Goal: Transaction & Acquisition: Purchase product/service

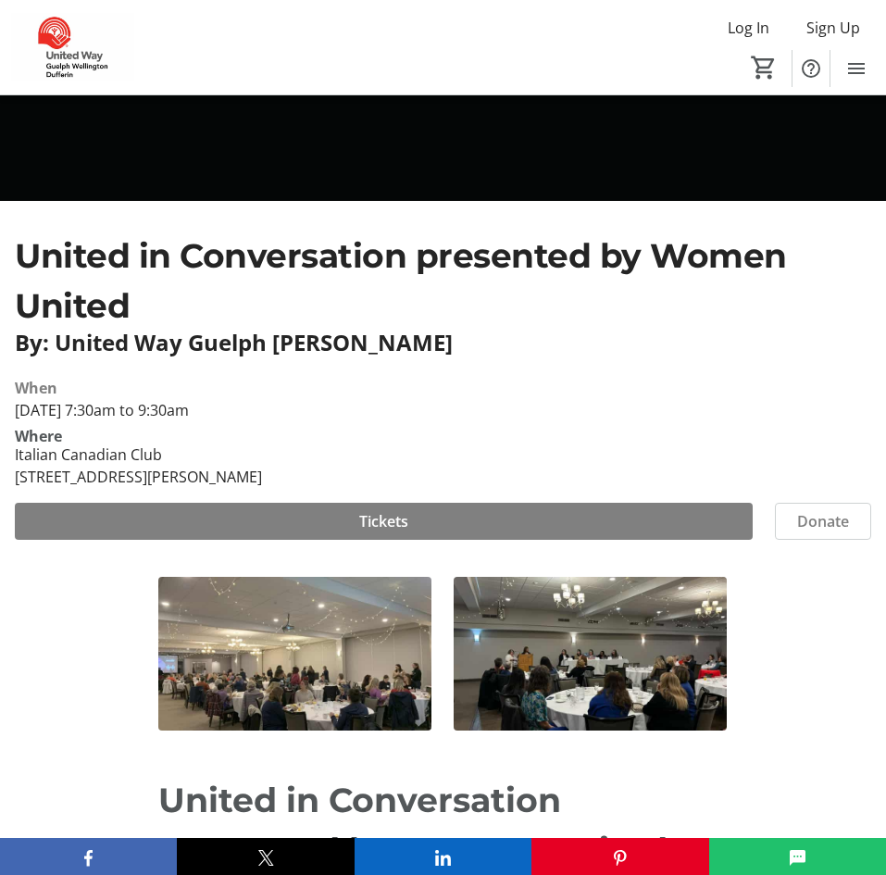
scroll to position [396, 0]
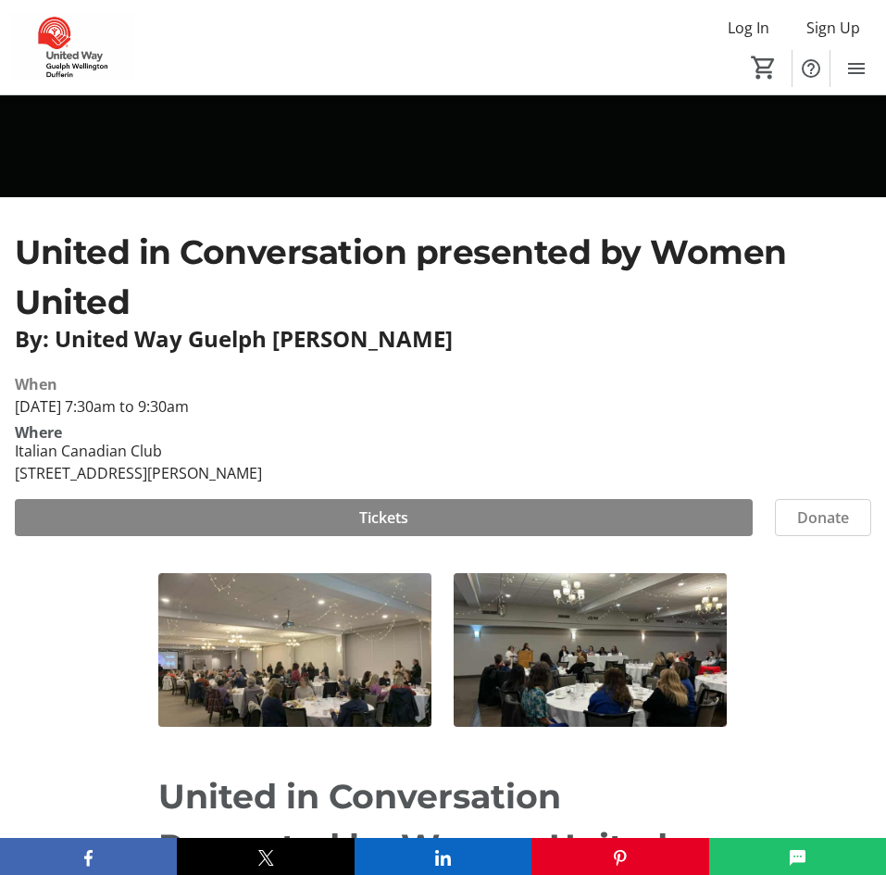
click at [552, 516] on span at bounding box center [384, 517] width 738 height 44
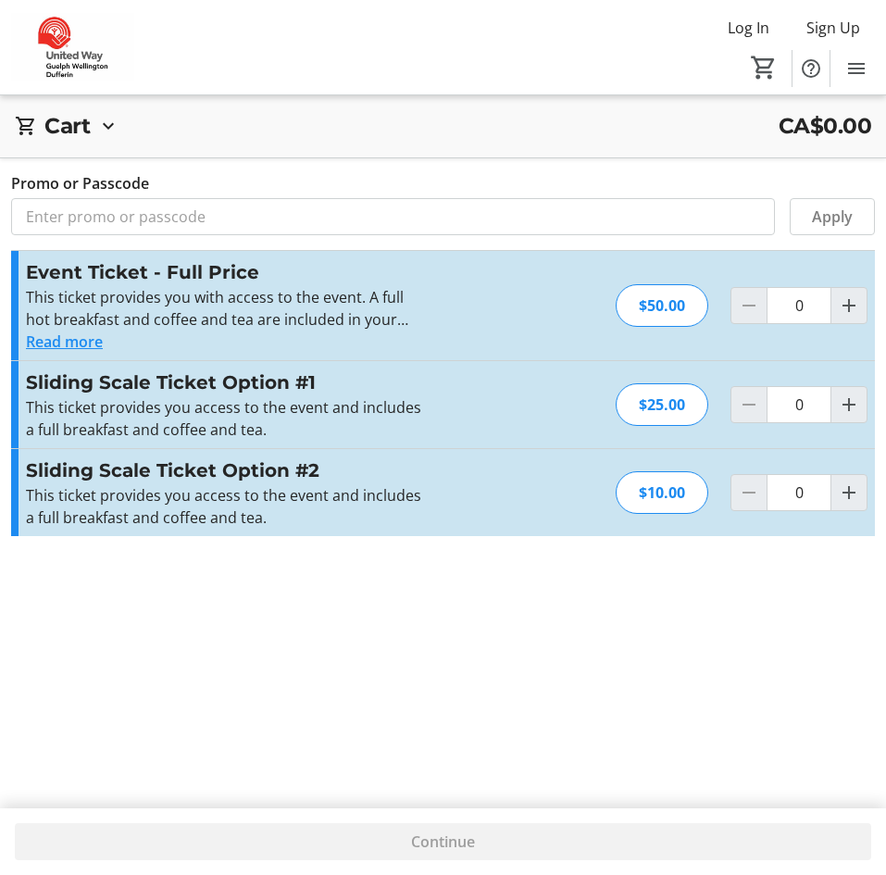
click at [76, 351] on button "Read more" at bounding box center [64, 341] width 77 height 22
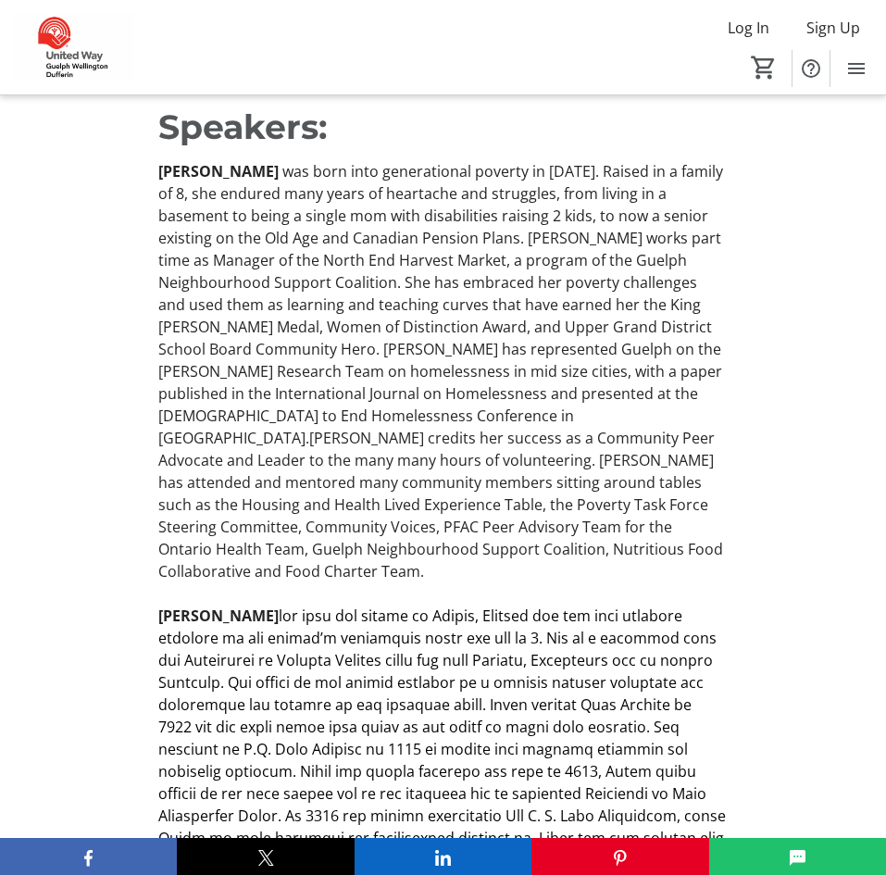
scroll to position [1861, 0]
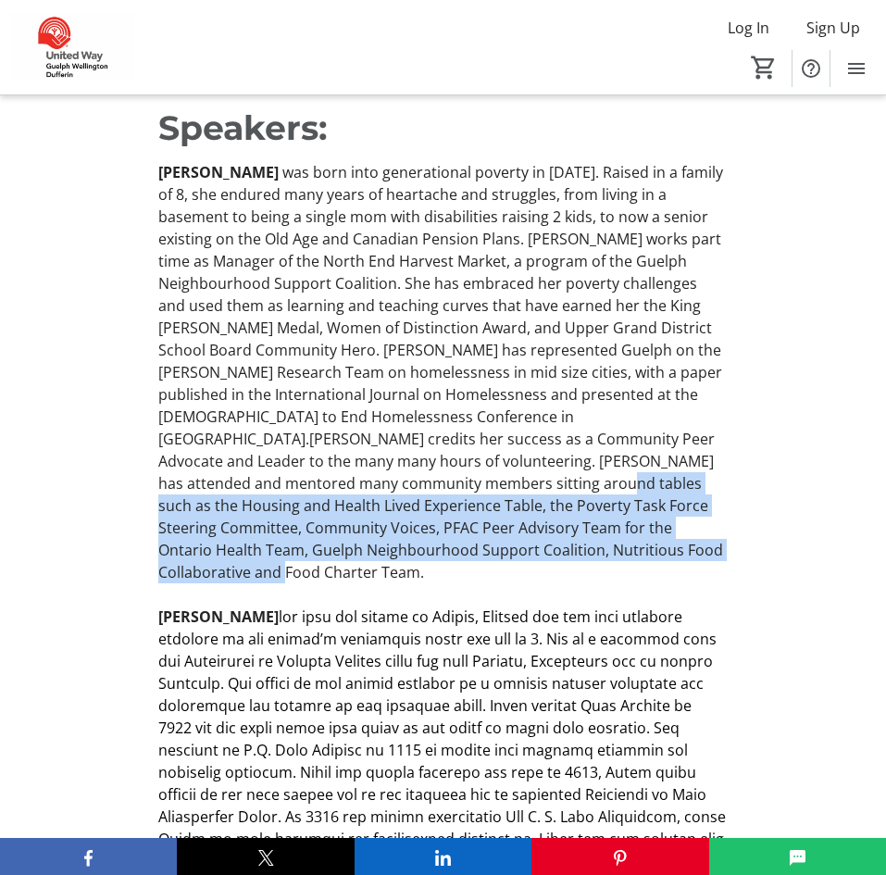
drag, startPoint x: 263, startPoint y: 550, endPoint x: 628, endPoint y: 464, distance: 375.6
click at [628, 464] on p "[PERSON_NAME] was born into generational poverty in [DATE]. Raised in a family …" at bounding box center [442, 372] width 568 height 422
copy p "the Housing and Health Lived Experience Table, the Poverty Task Force Steering …"
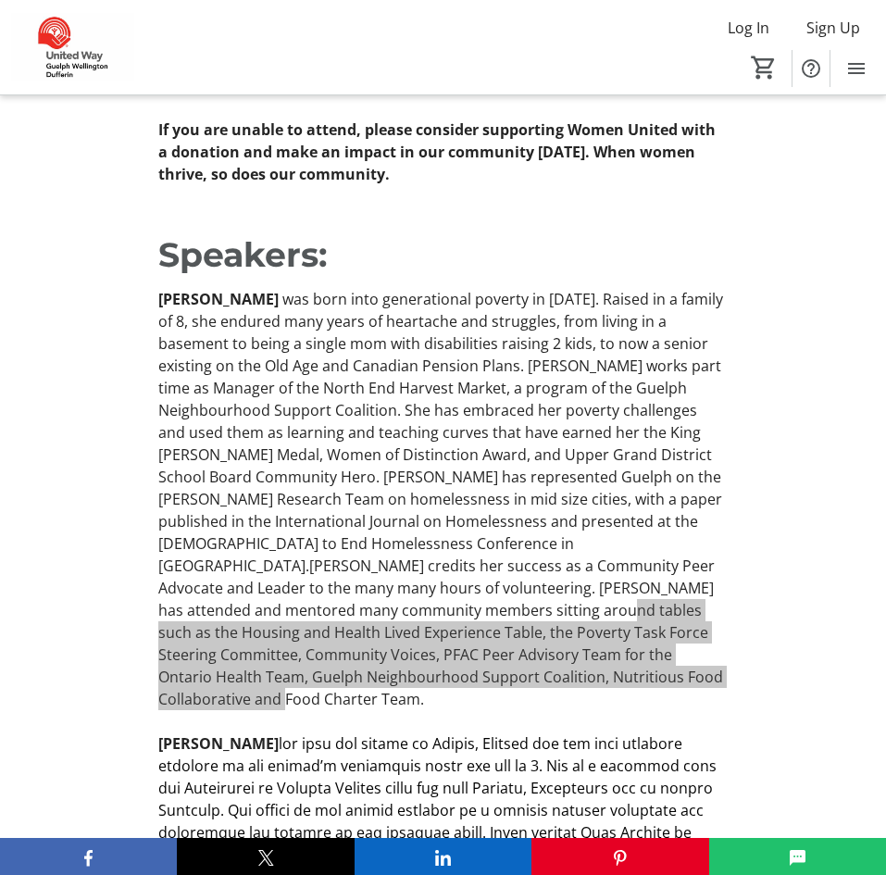
scroll to position [1734, 0]
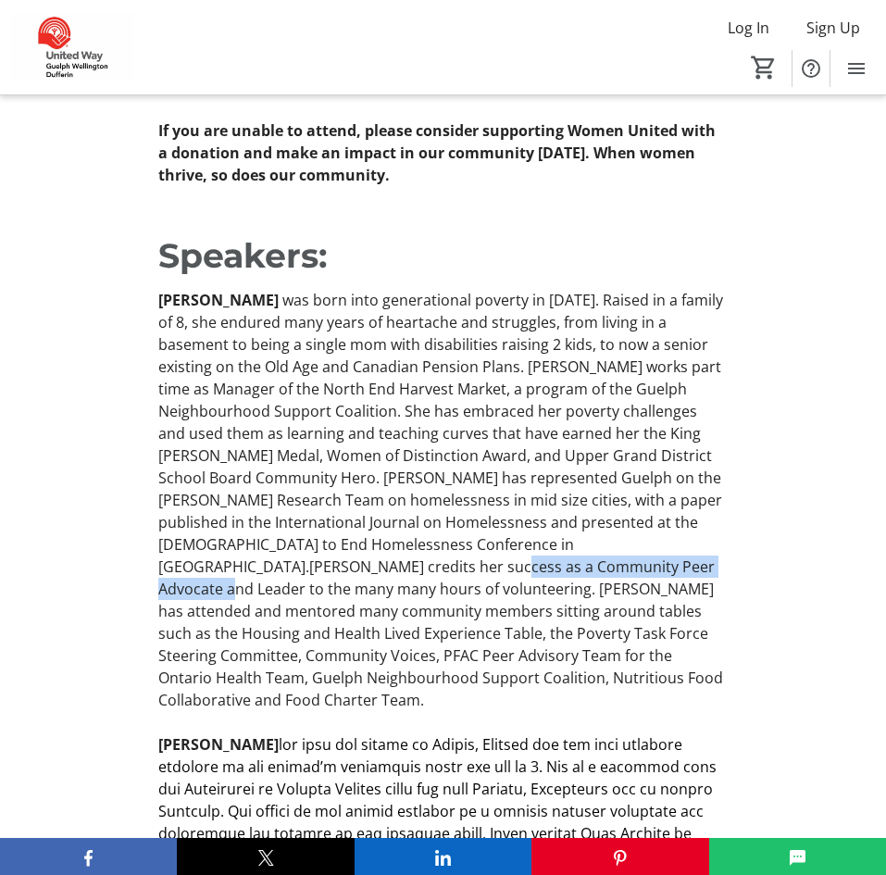
drag, startPoint x: 237, startPoint y: 567, endPoint x: 510, endPoint y: 543, distance: 274.1
click at [510, 543] on p "[PERSON_NAME] was born into generational poverty in [DATE]. Raised in a family …" at bounding box center [442, 500] width 568 height 422
copy p "Community Peer Advocate and Leader"
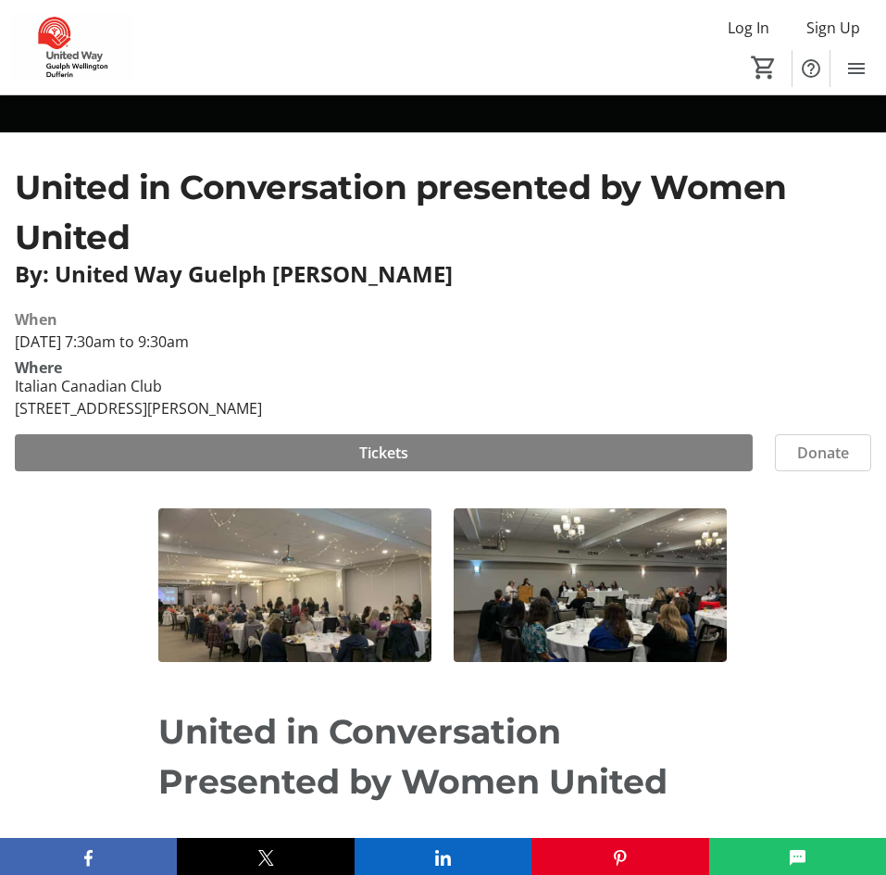
scroll to position [483, 0]
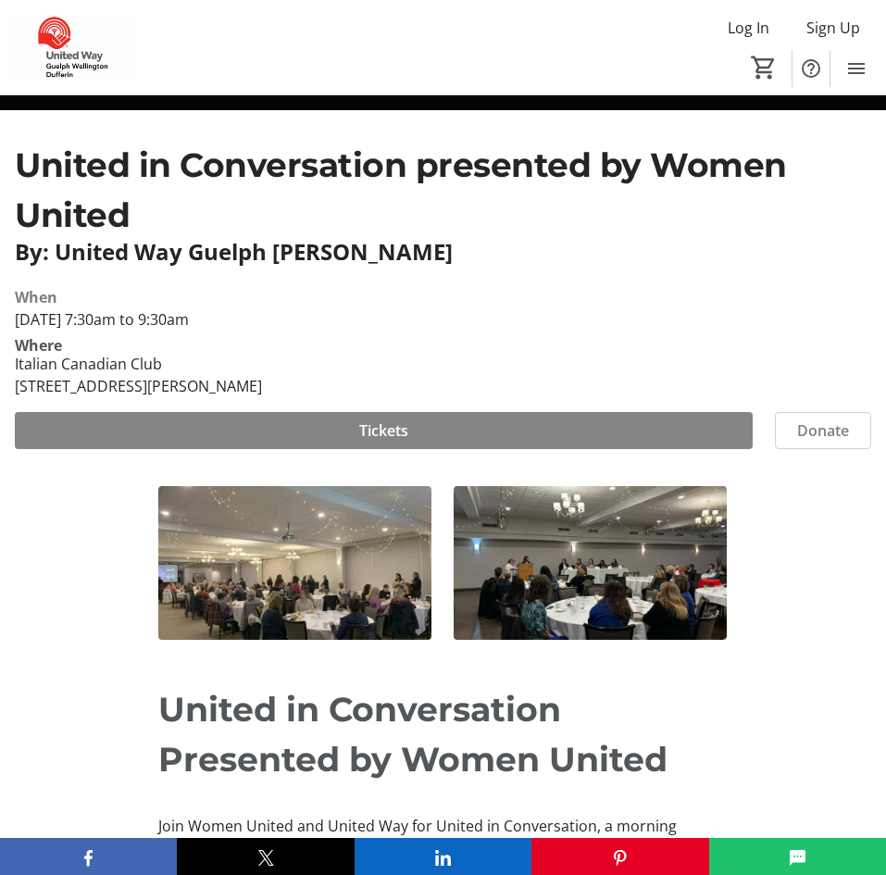
click at [439, 432] on span at bounding box center [384, 430] width 738 height 44
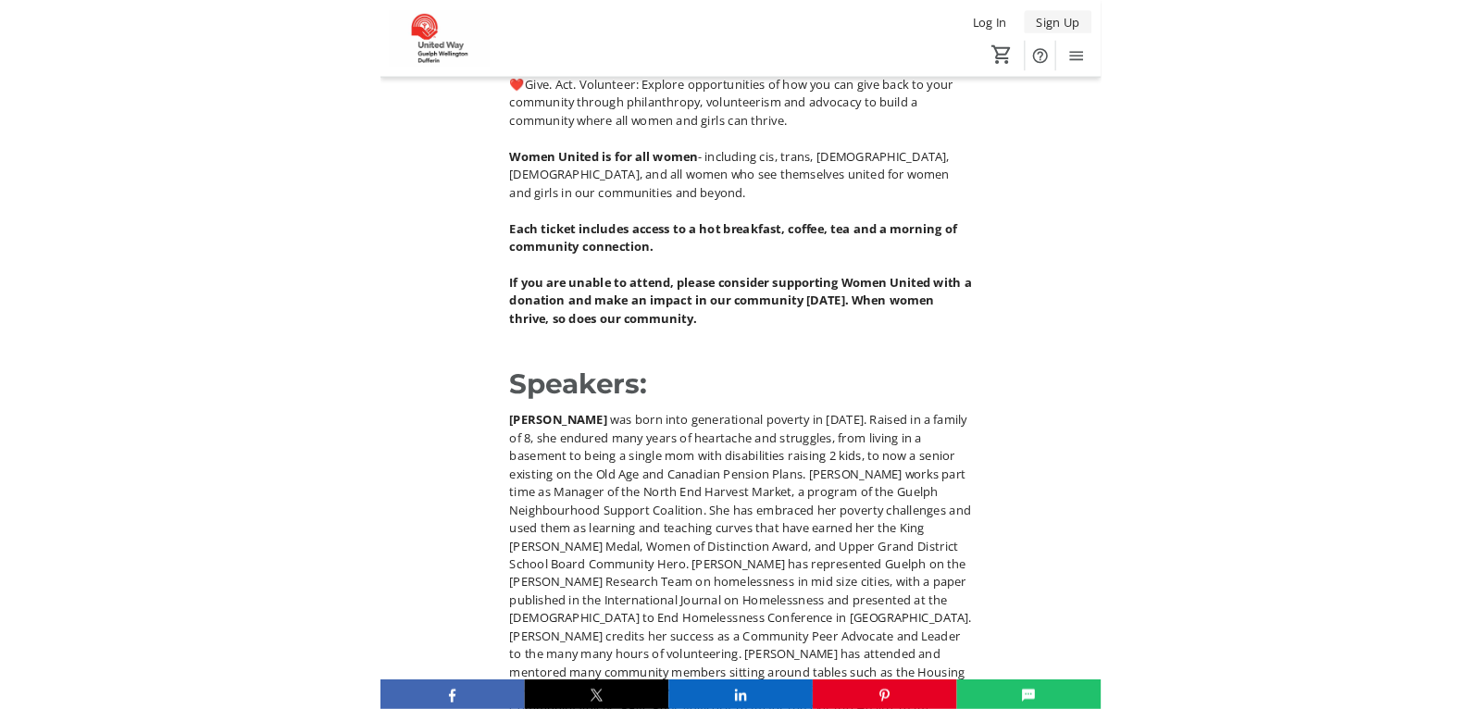
scroll to position [1517, 0]
